Goal: Information Seeking & Learning: Learn about a topic

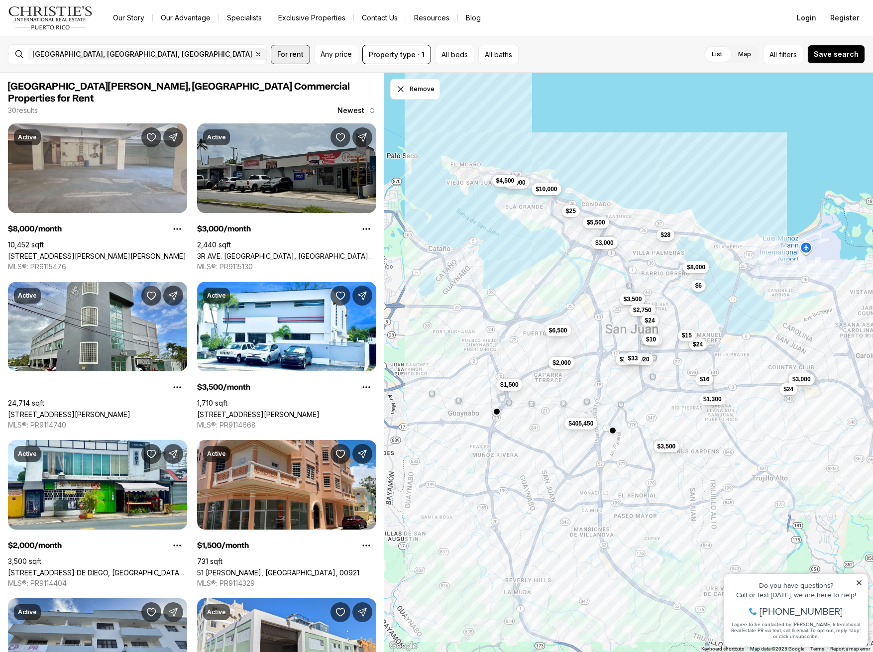
click at [285, 55] on span "For rent" at bounding box center [290, 54] width 26 height 8
click at [304, 87] on label "For sale" at bounding box center [342, 87] width 131 height 24
click at [393, 83] on button "For sale" at bounding box center [397, 83] width 8 height 0
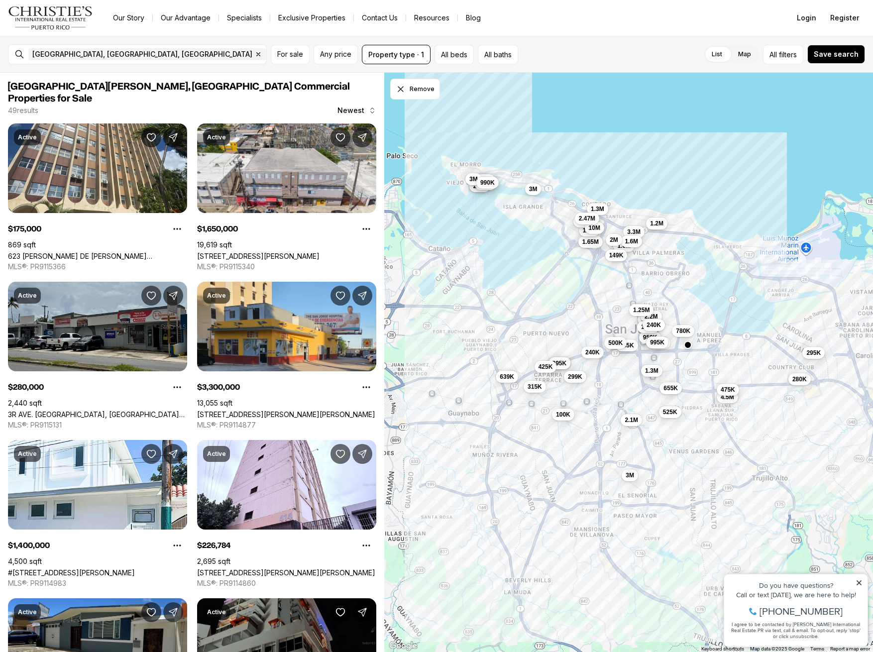
click at [591, 27] on nav "Go to: Homepage Our Story Our Advantage Specialists Exclusive Properties Contac…" at bounding box center [436, 18] width 873 height 36
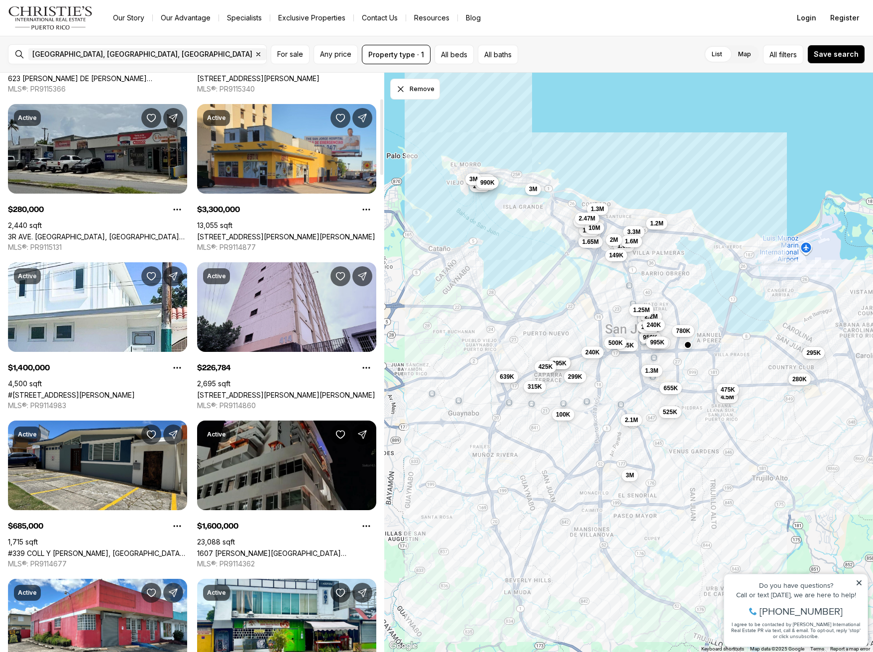
scroll to position [198, 0]
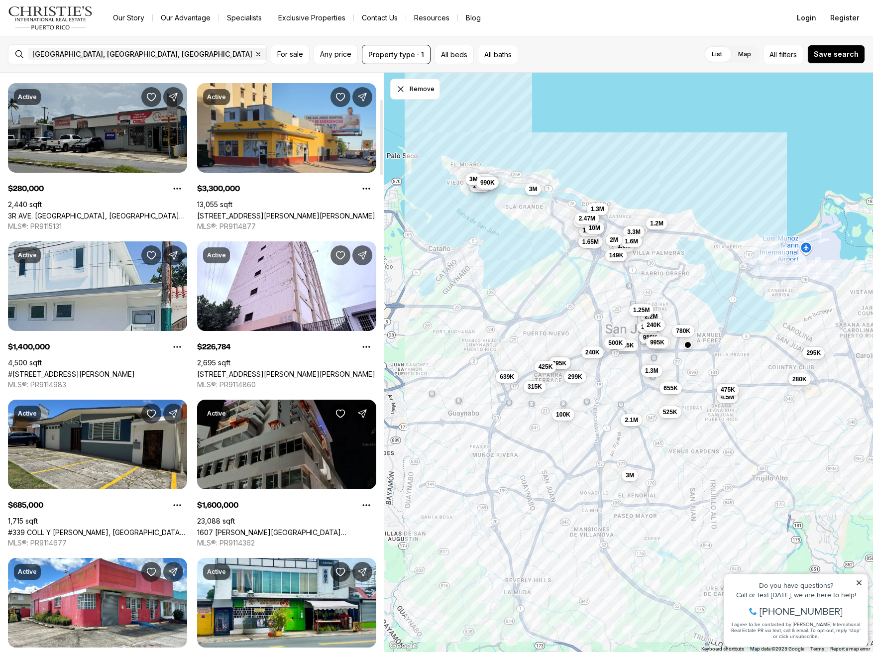
click at [112, 370] on link "#709 CALLE SAN JUAN, SANTURCE PR, 00907" at bounding box center [71, 374] width 127 height 8
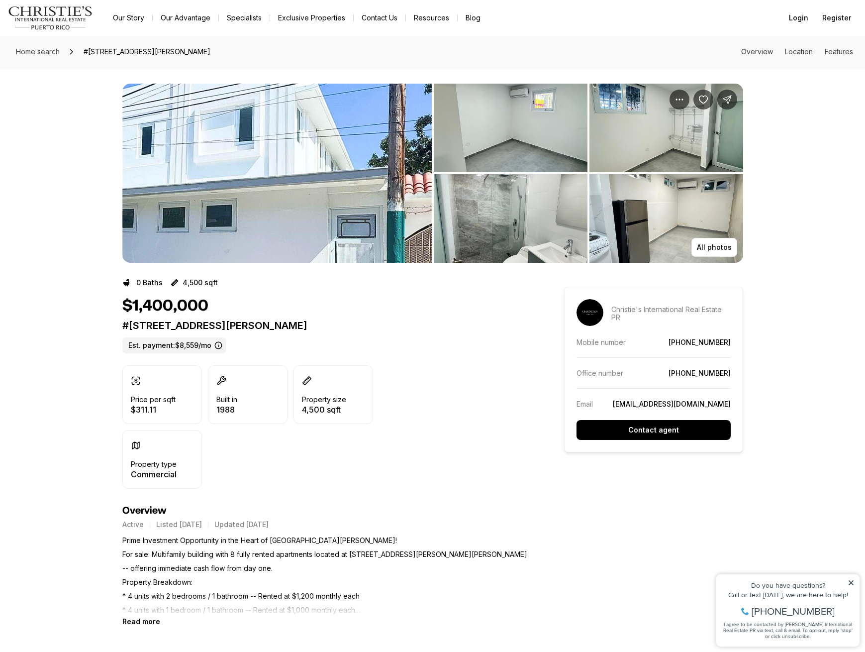
click at [248, 194] on img "View image gallery" at bounding box center [276, 173] width 309 height 179
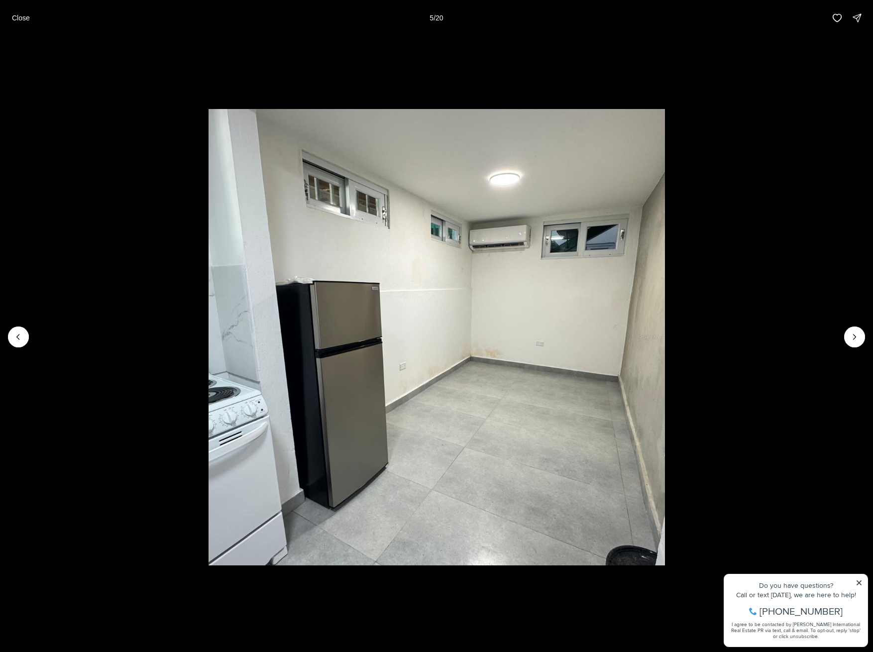
click at [25, 231] on li "5 of 20" at bounding box center [436, 337] width 873 height 602
click at [20, 17] on p "Close" at bounding box center [21, 18] width 18 height 8
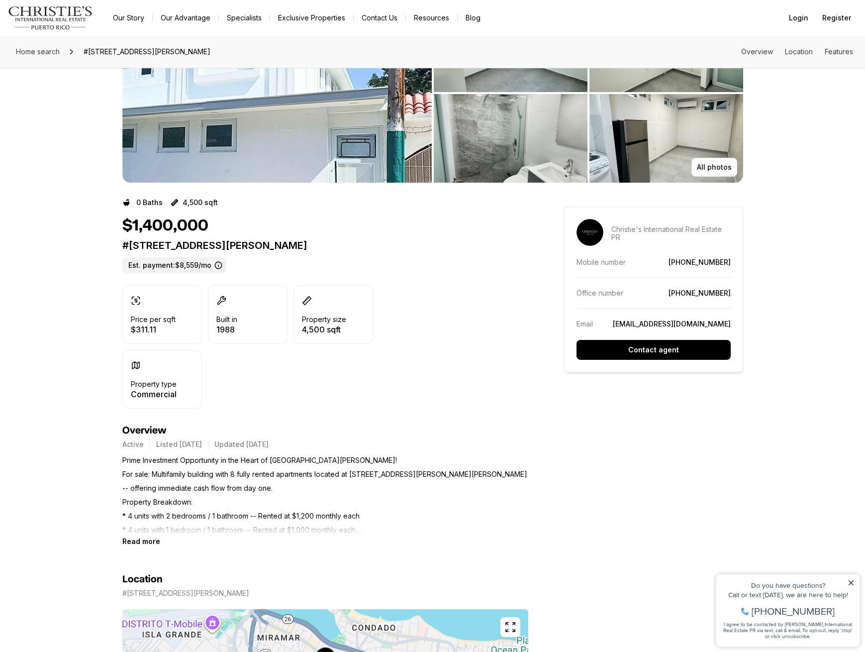
scroll to position [205, 0]
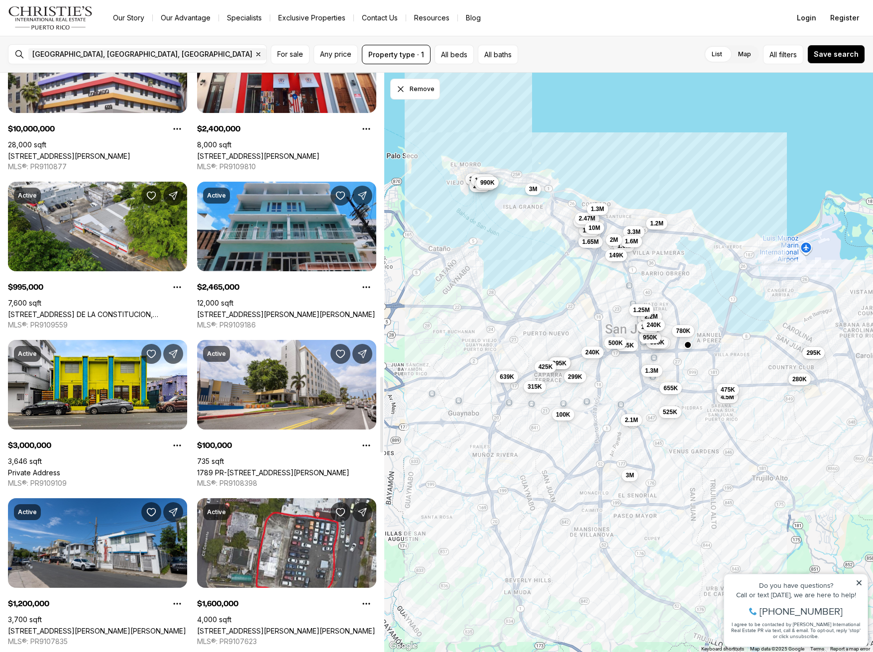
scroll to position [2511, 0]
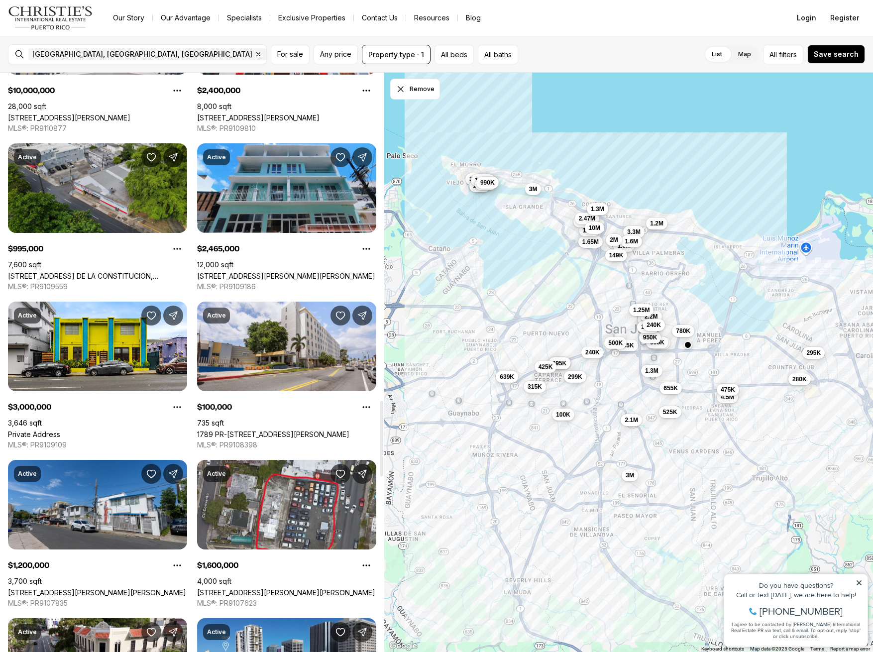
click at [109, 272] on link "[STREET_ADDRESS] DE LA CONSTITUCION, [GEOGRAPHIC_DATA][PERSON_NAME], 00917" at bounding box center [97, 276] width 179 height 8
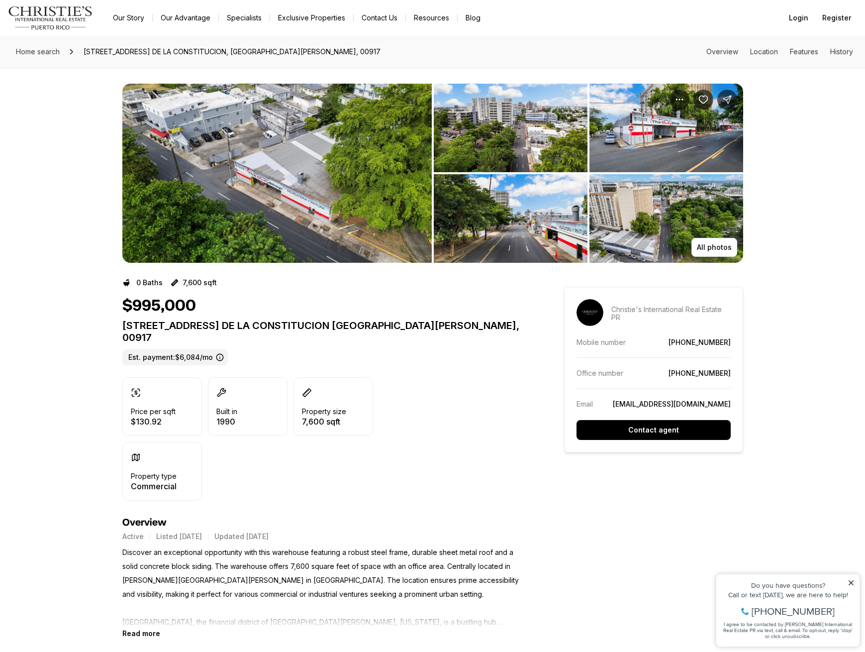
click at [236, 167] on img "View image gallery" at bounding box center [276, 173] width 309 height 179
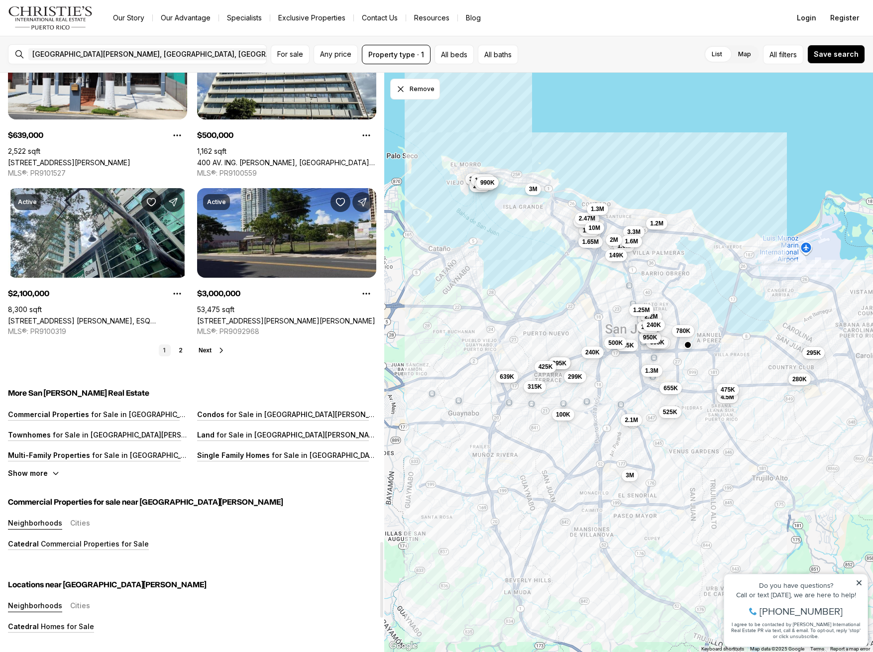
scroll to position [3594, 0]
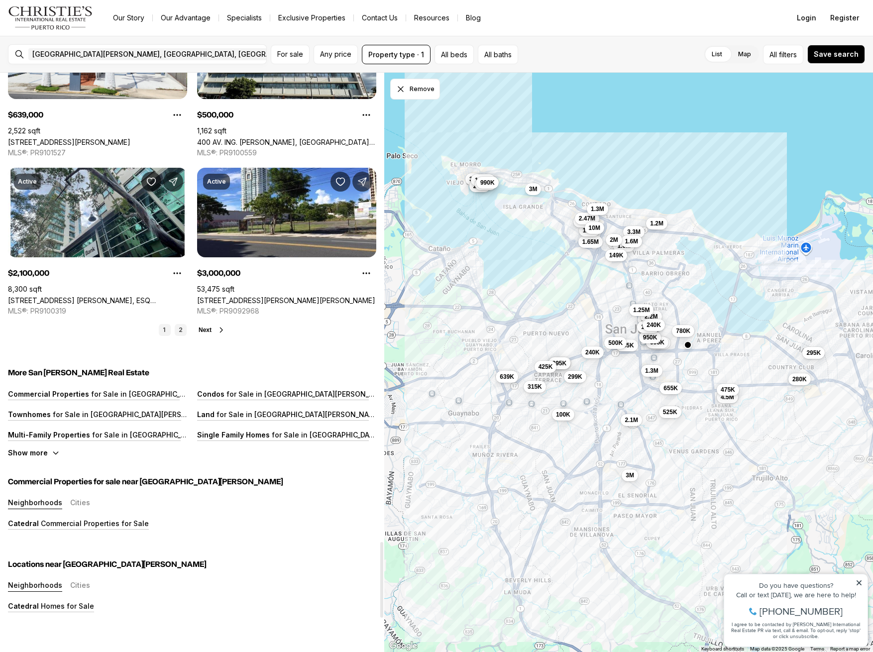
click at [185, 324] on link "2" at bounding box center [181, 330] width 12 height 12
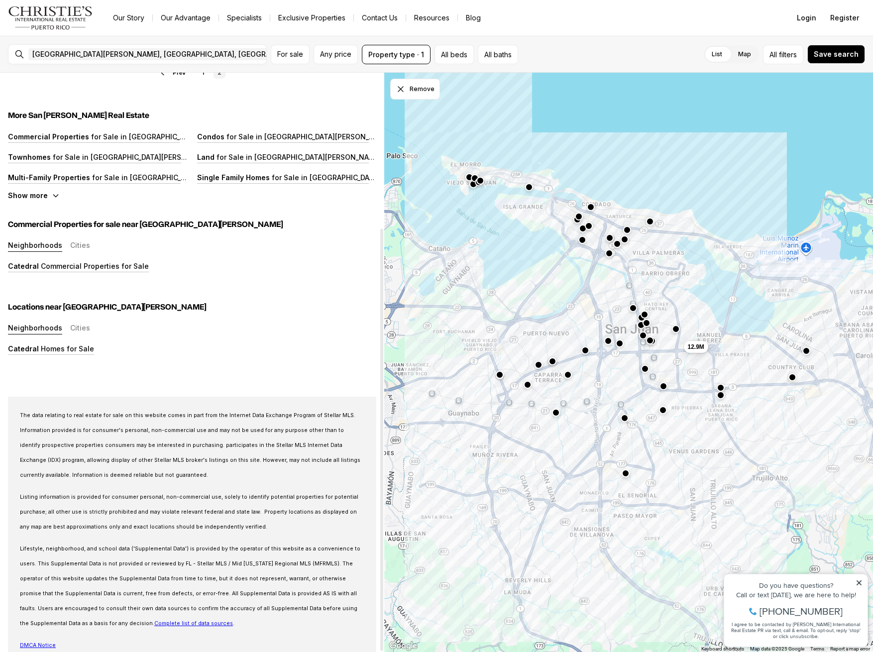
scroll to position [0, 0]
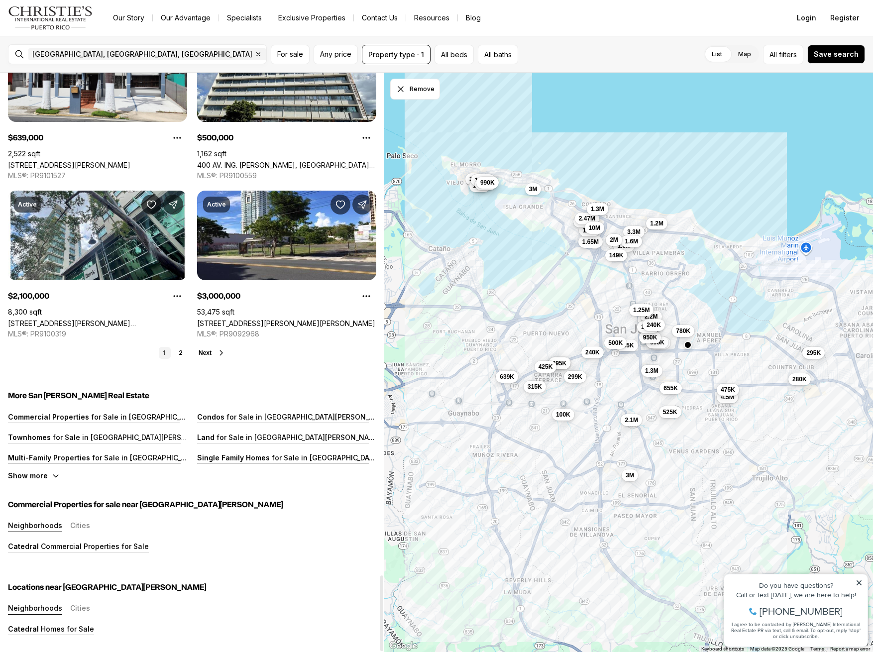
scroll to position [3184, 0]
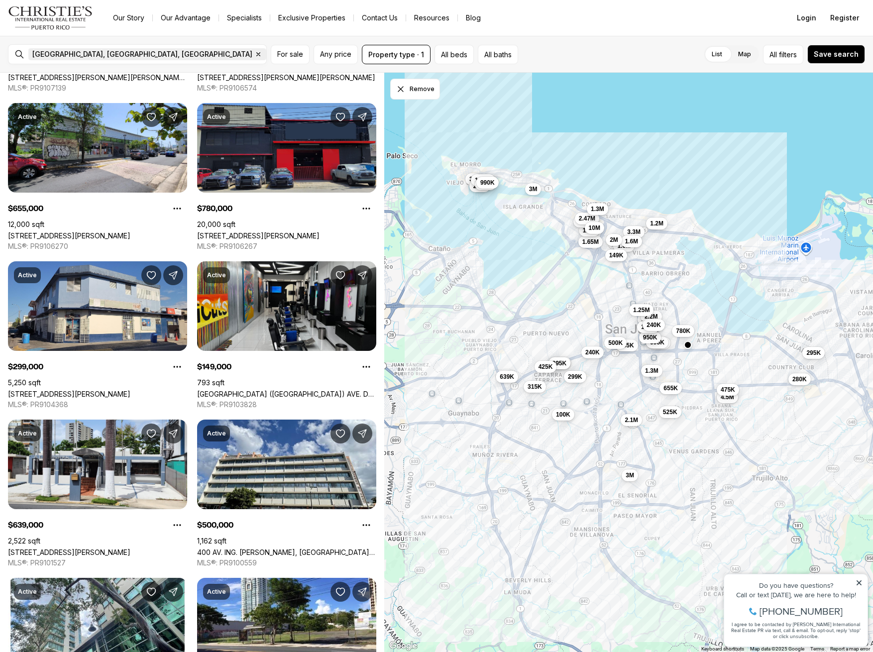
click at [257, 53] on icon "button" at bounding box center [258, 54] width 3 height 3
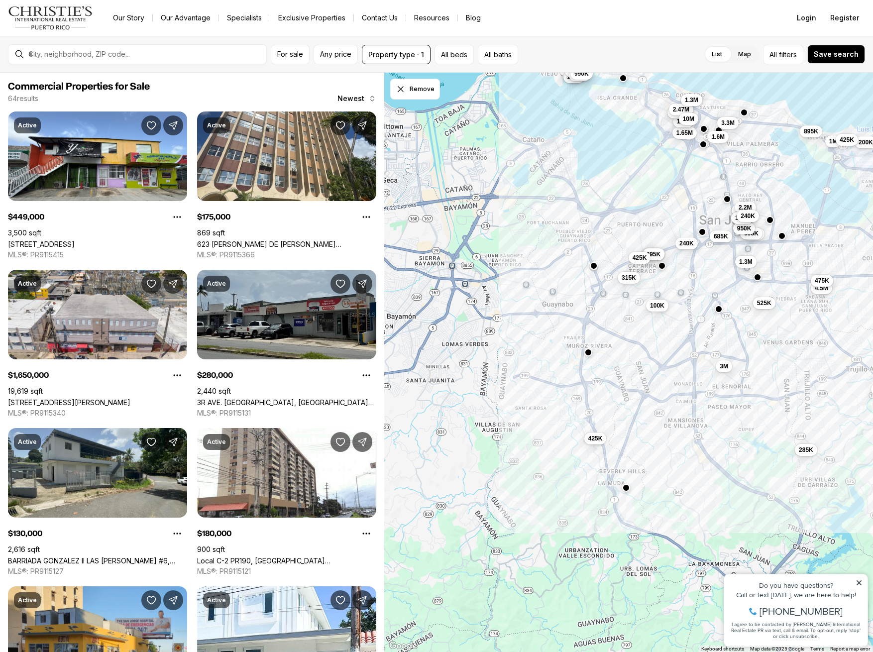
drag, startPoint x: 475, startPoint y: 470, endPoint x: 589, endPoint y: 320, distance: 188.5
click at [589, 320] on div "175K 995K 1.65M 280K 3.3M 1.4M 227K 2.2M 685K 1.6M 295K 375K 395K 315K 950K 240…" at bounding box center [628, 363] width 489 height 580
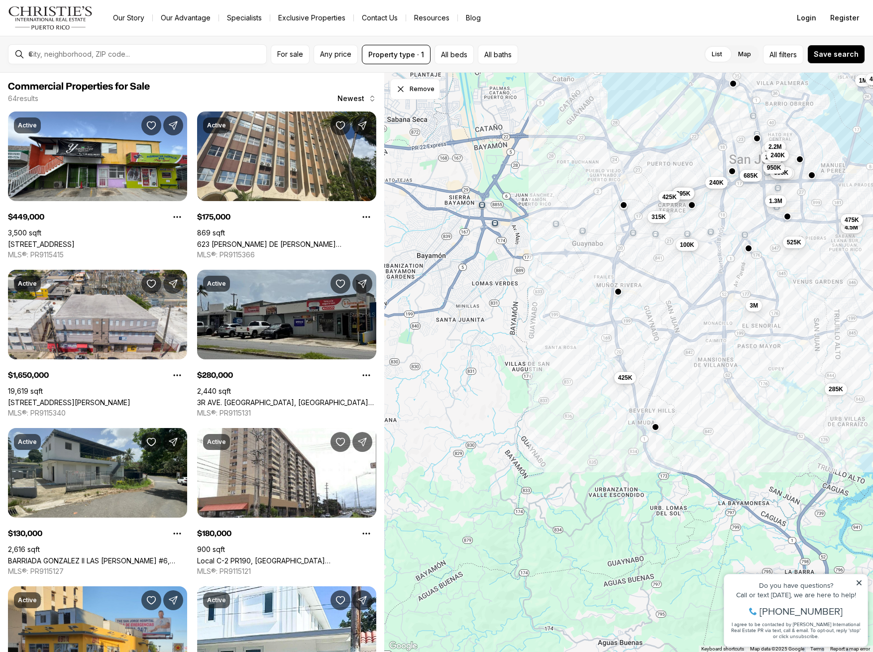
click at [572, 381] on div "175K 995K 227K 2.2M 685K 375K 395K 315K 950K 240K 425K 525K 4.5M 475K 130K 240K…" at bounding box center [628, 363] width 489 height 580
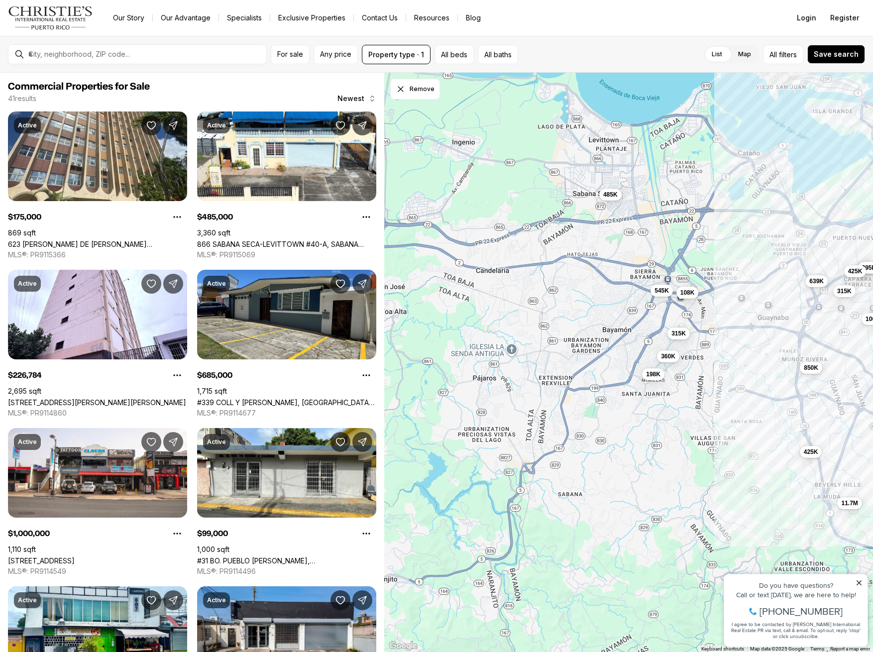
drag, startPoint x: 580, startPoint y: 458, endPoint x: 768, endPoint y: 530, distance: 201.6
click at [768, 530] on div "175K 995K 227K 2.2M 685K 375K 395K 315K 950K 240K 425K 525K 4.5M 475K 130K 240K…" at bounding box center [628, 363] width 489 height 580
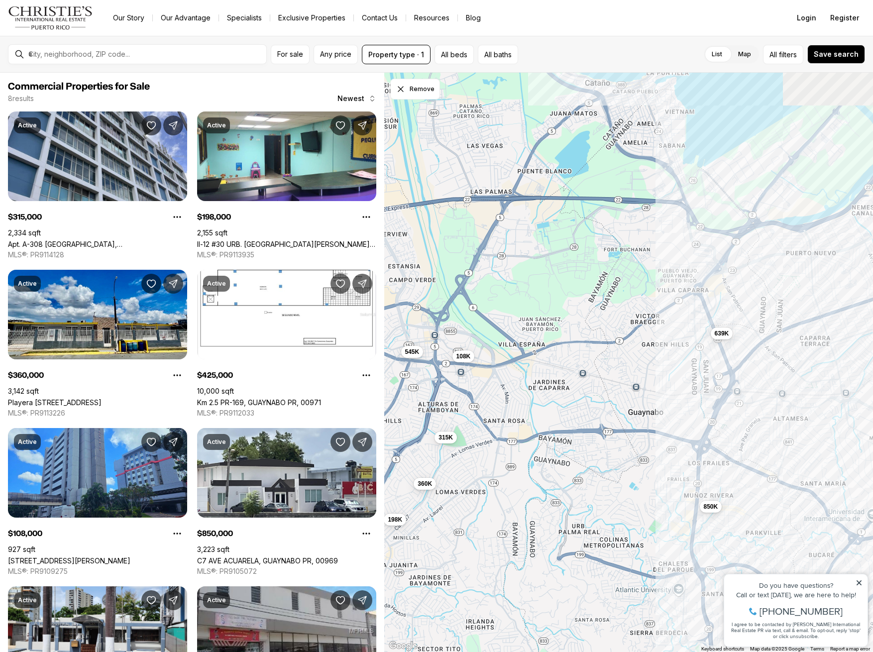
drag, startPoint x: 773, startPoint y: 346, endPoint x: 627, endPoint y: 484, distance: 200.3
click at [627, 484] on div "639K 425K 850K 315K 198K 360K 108K 545K" at bounding box center [628, 363] width 489 height 580
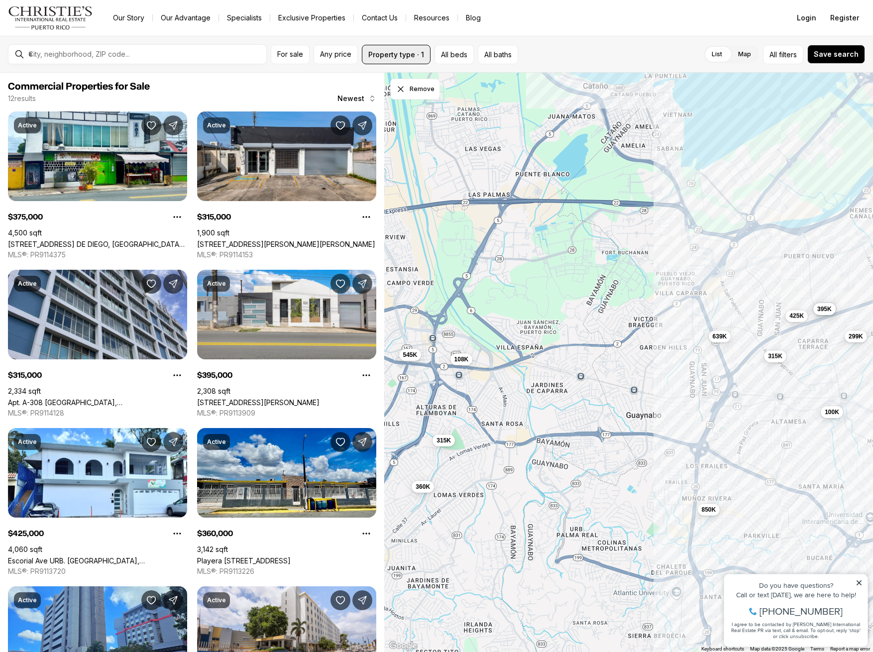
click at [411, 55] on button "Property type · 1" at bounding box center [396, 54] width 69 height 19
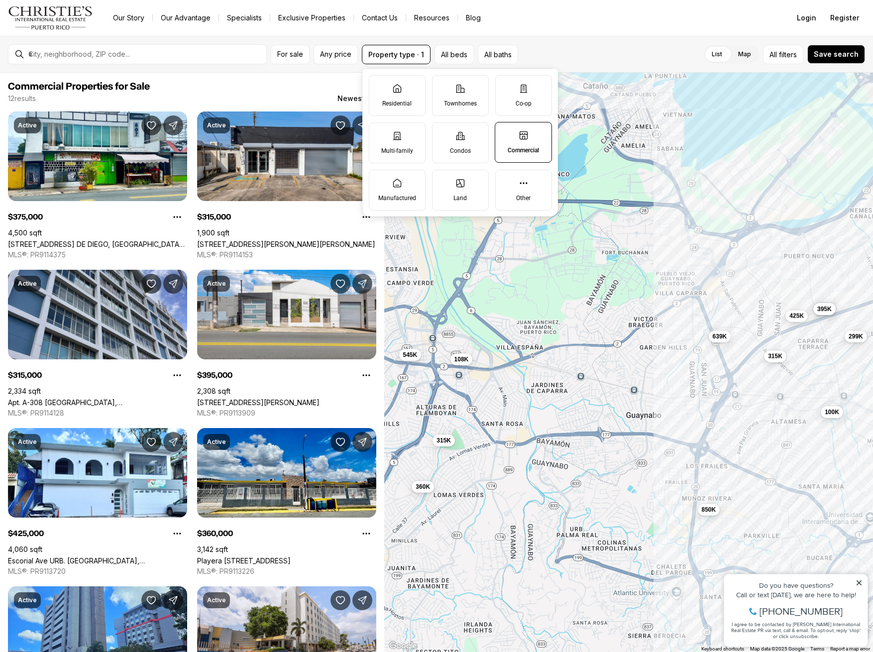
click at [532, 141] on label "Commercial" at bounding box center [523, 142] width 57 height 41
click at [505, 132] on button "Commercial" at bounding box center [500, 127] width 10 height 10
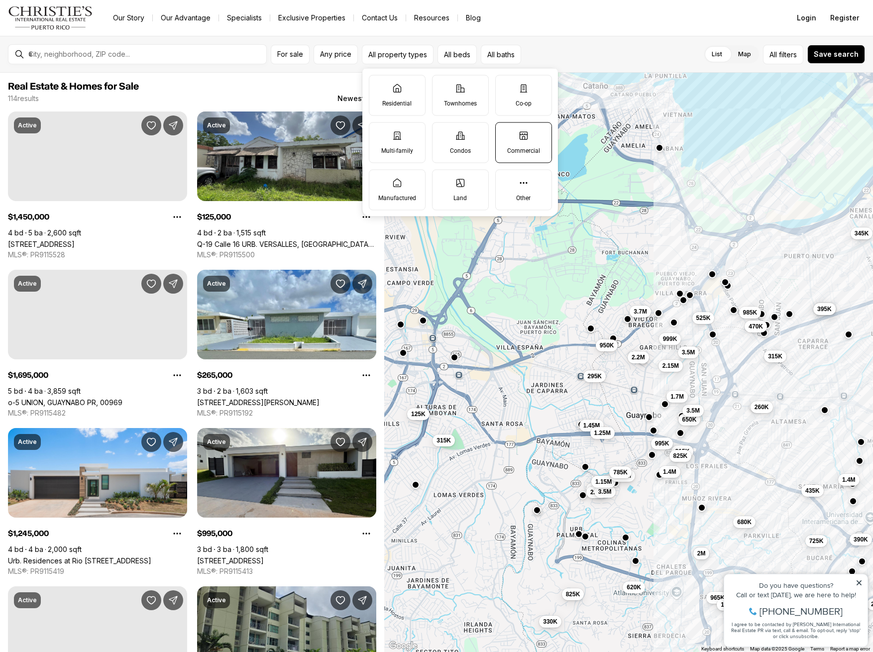
click at [518, 137] on icon at bounding box center [523, 135] width 10 height 10
click at [505, 132] on button "Commercial" at bounding box center [501, 127] width 10 height 10
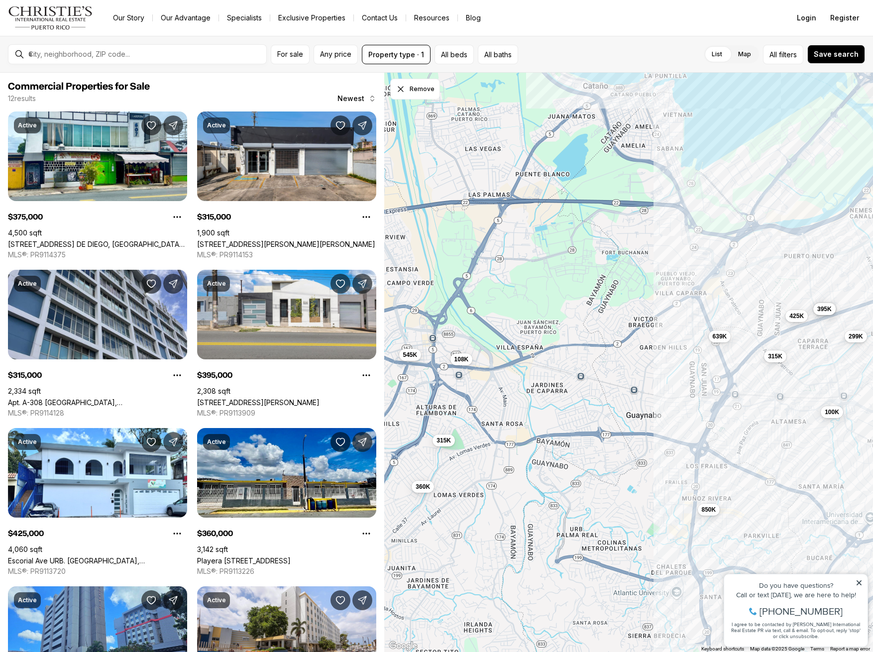
click at [618, 35] on nav "Go to: Homepage Our Story Our Advantage Specialists Exclusive Properties Contac…" at bounding box center [436, 18] width 873 height 36
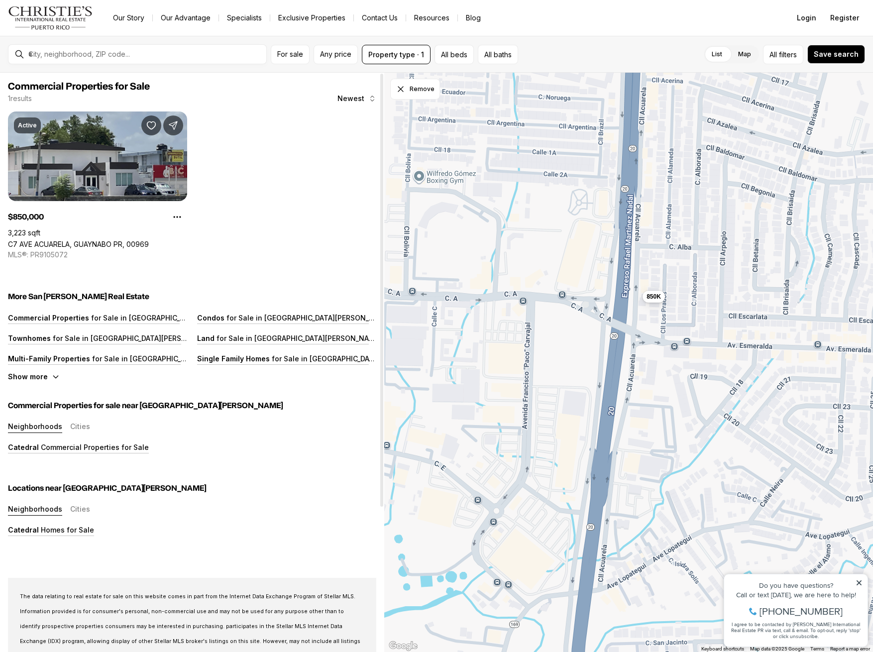
click at [104, 240] on link "C7 AVE ACUARELA, GUAYNABO PR, 00969" at bounding box center [78, 244] width 141 height 8
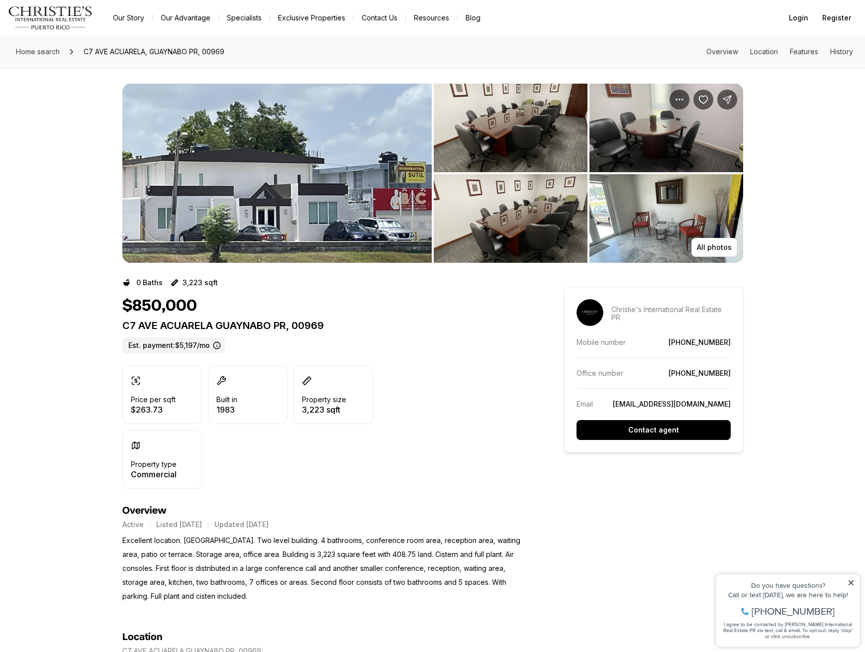
click at [264, 183] on img "View image gallery" at bounding box center [276, 173] width 309 height 179
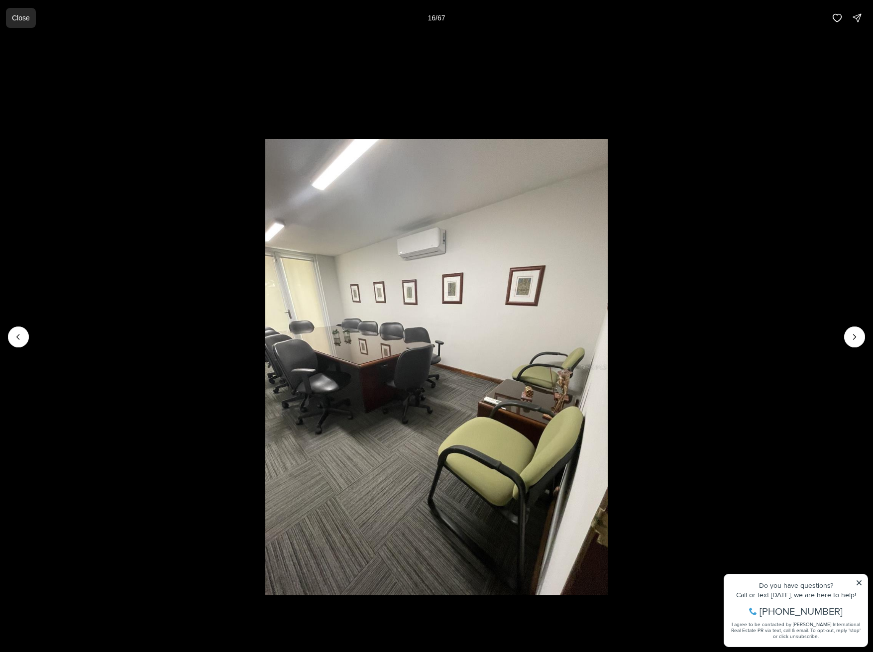
click at [21, 17] on p "Close" at bounding box center [21, 18] width 18 height 8
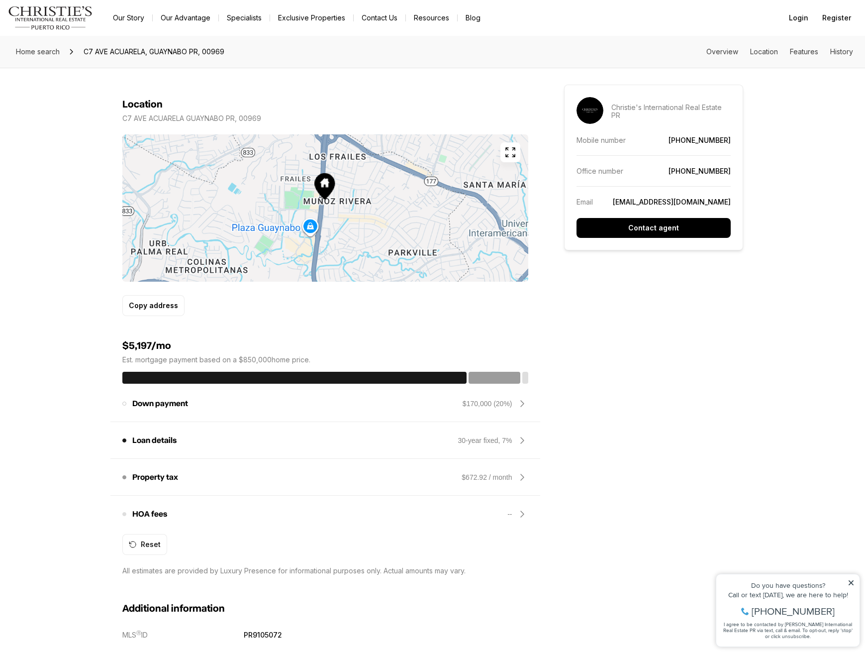
scroll to position [564, 0]
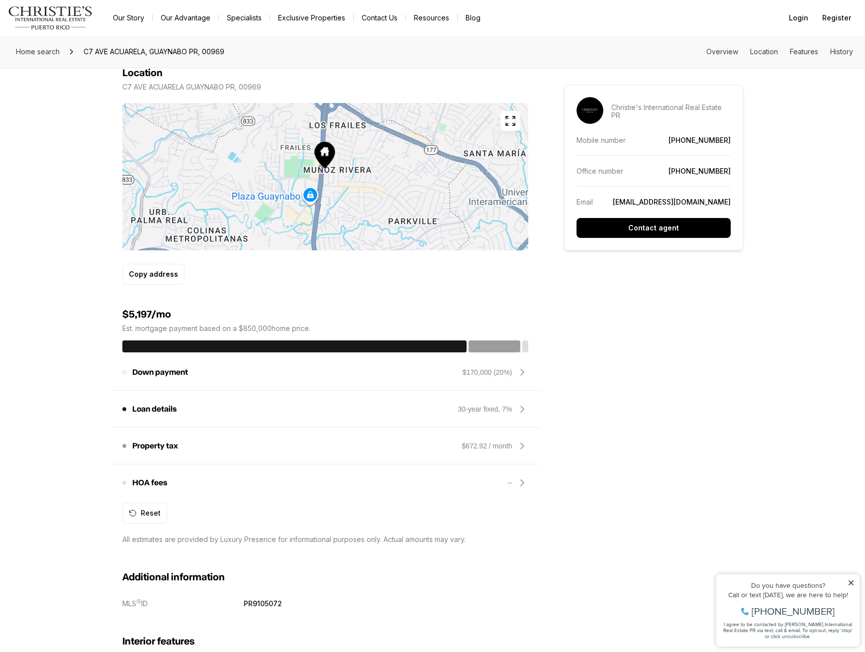
click at [486, 373] on div "$170,000 (20%)" at bounding box center [488, 372] width 50 height 10
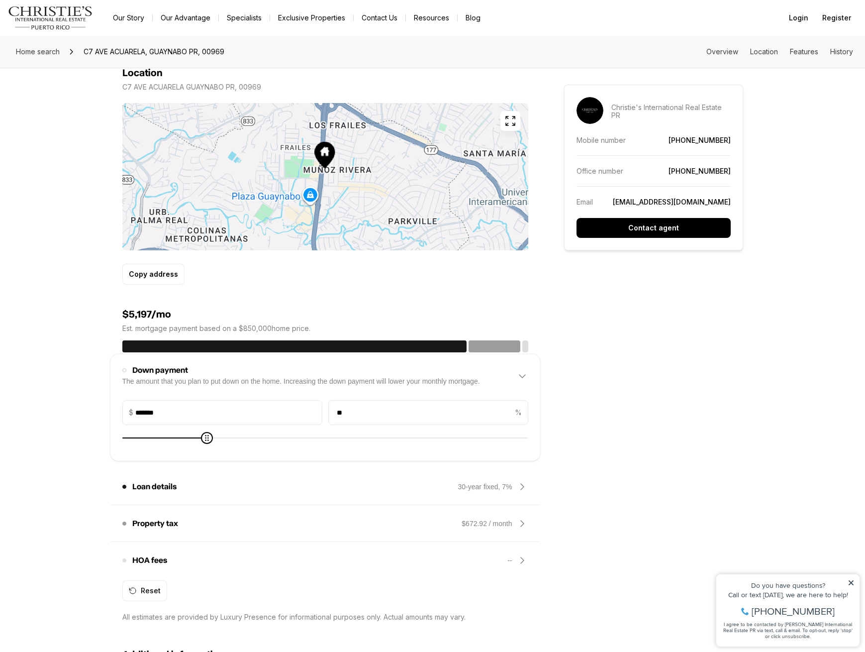
click at [721, 364] on div "0 Baths 3,223 sqft $850,000 [GEOGRAPHIC_DATA], 00969 Est. payment: $5,197/mo Pr…" at bounding box center [432, 474] width 621 height 1550
click at [520, 377] on icon at bounding box center [522, 376] width 12 height 12
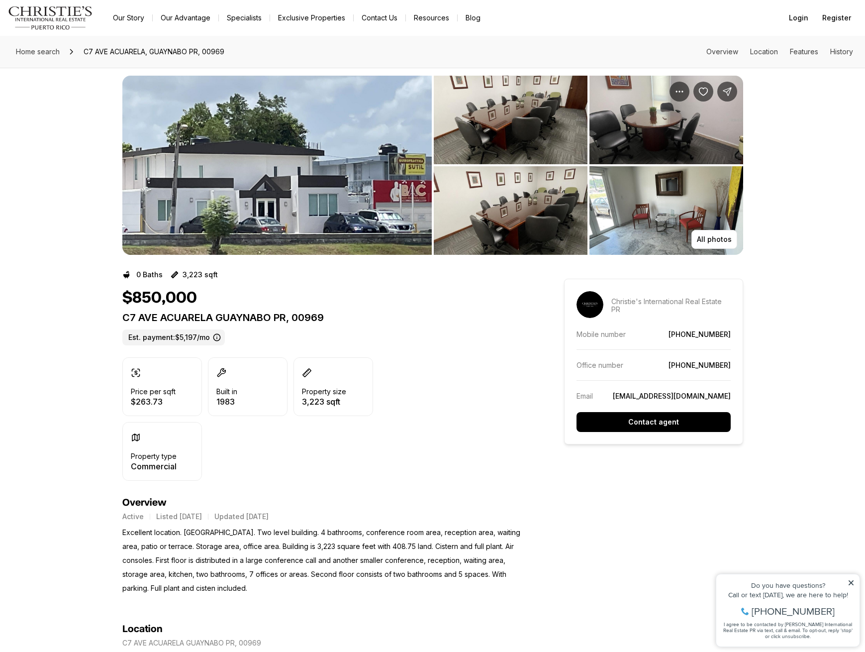
scroll to position [0, 0]
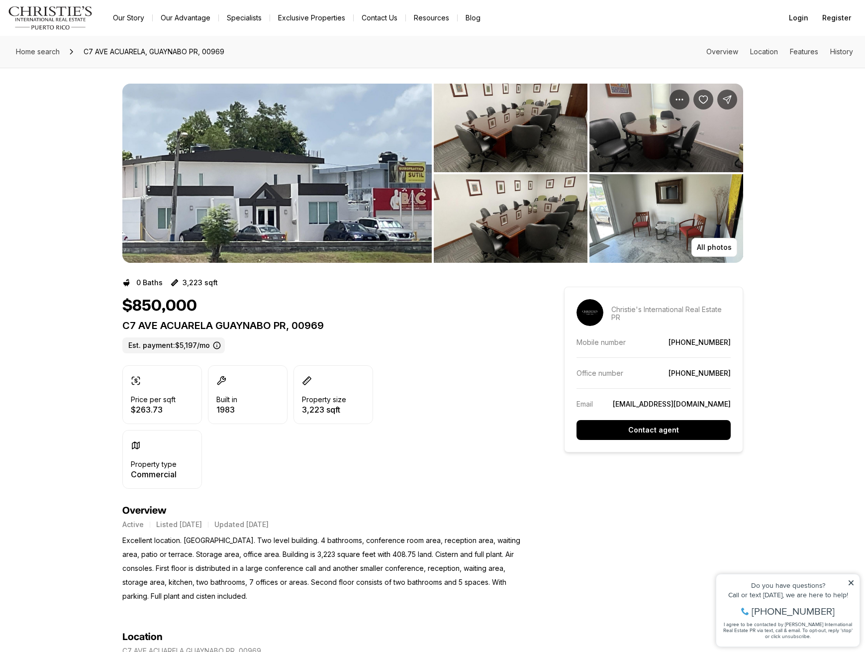
click at [261, 171] on img "View image gallery" at bounding box center [276, 173] width 309 height 179
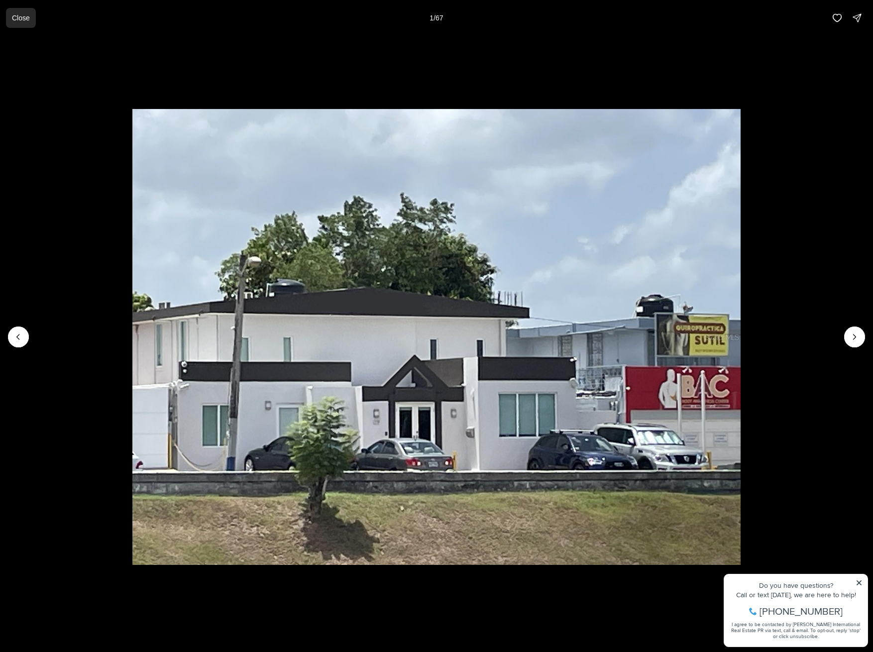
click at [26, 18] on p "Close" at bounding box center [21, 18] width 18 height 8
